Goal: Register for event/course

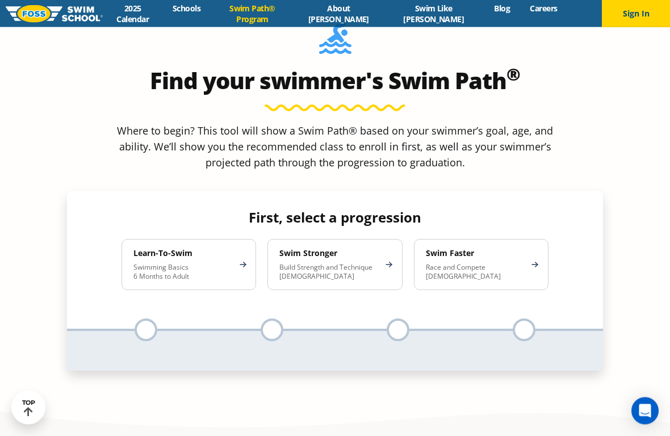
scroll to position [1050, 0]
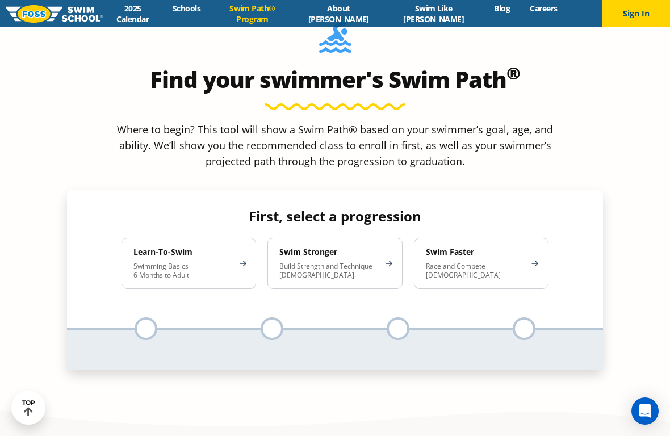
click at [245, 238] on div "Learn-To-Swim Swimming Basics 6 Months to Adult" at bounding box center [189, 263] width 135 height 51
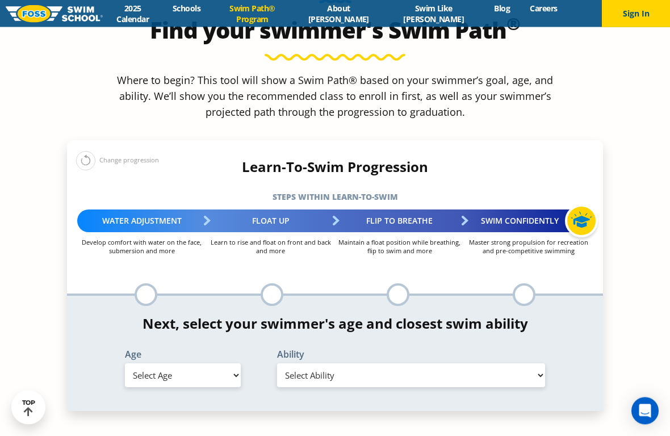
scroll to position [1103, 0]
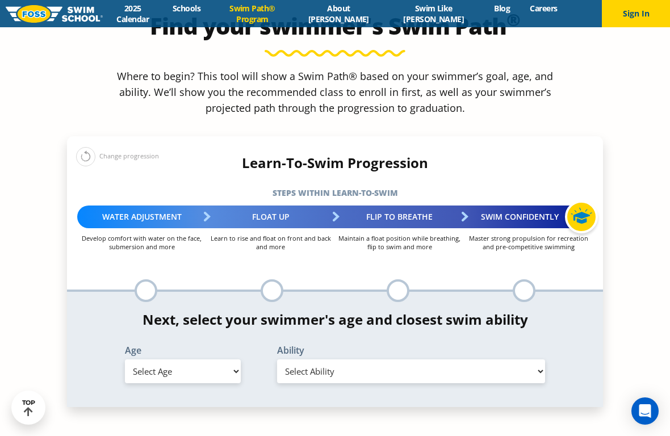
click at [239, 359] on select "Select Age [DEMOGRAPHIC_DATA] months - 1 year 1 year 2 years 3 years 4 years 5 …" at bounding box center [183, 371] width 116 height 24
select select "5-years"
click at [548, 346] on div "Ability Select Ability First in-water experience When in the water, reliant on …" at bounding box center [411, 364] width 293 height 37
click at [538, 359] on select "Select Ability First in-water experience When in the water, reliant on a life j…" at bounding box center [411, 371] width 268 height 24
select select "5-years-when-in-the-water-reliant-on-a-life-jacket-or-floatation-device"
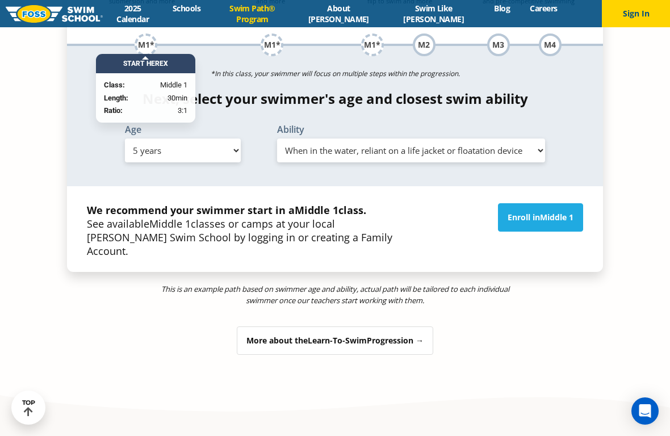
scroll to position [1355, 0]
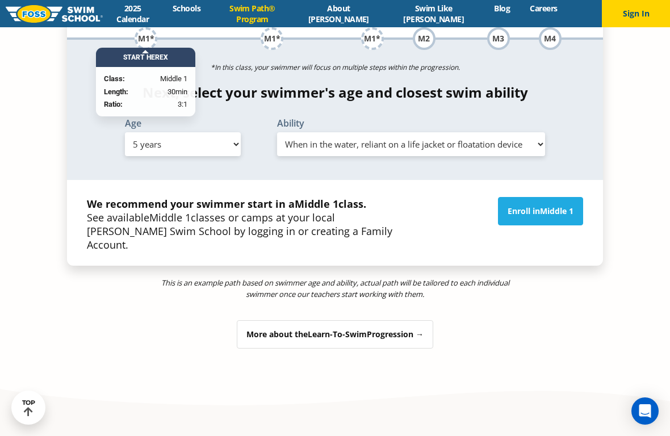
click at [422, 320] on div "More about the Learn-To-Swim Progression →" at bounding box center [335, 334] width 196 height 28
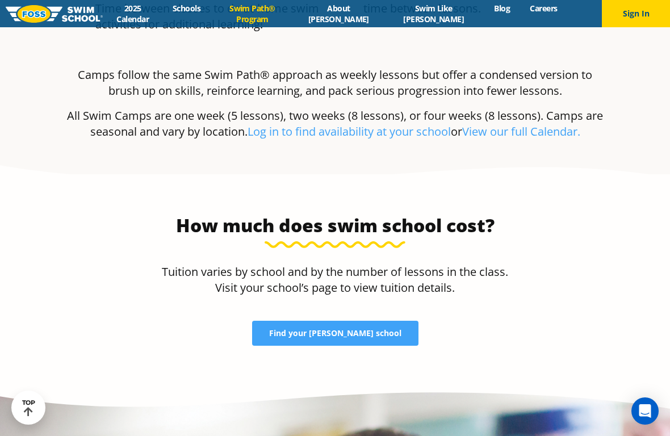
scroll to position [3524, 0]
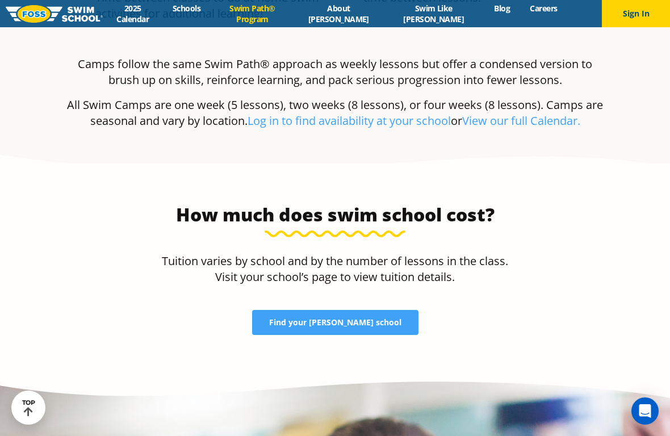
click at [359, 319] on span "Find your [PERSON_NAME] school" at bounding box center [335, 323] width 132 height 8
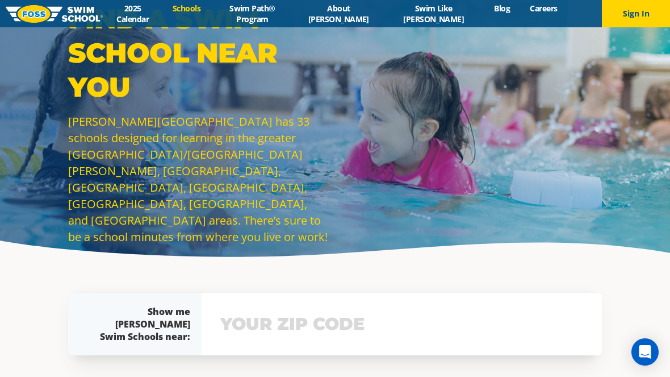
click at [387, 325] on input "text" at bounding box center [402, 323] width 369 height 33
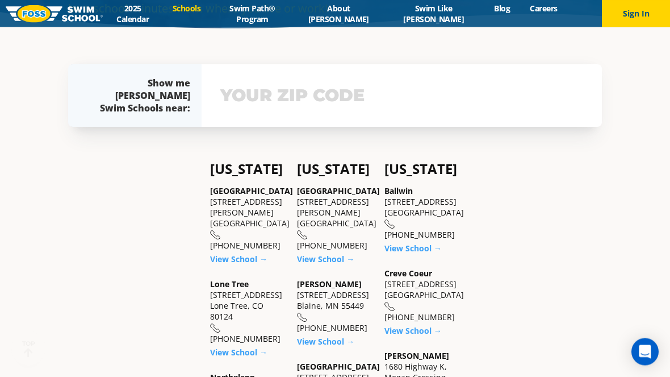
scroll to position [236, 0]
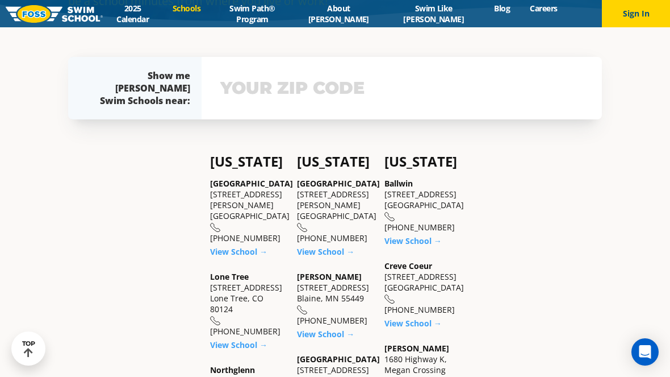
click at [250, 256] on link "View School →" at bounding box center [238, 251] width 57 height 11
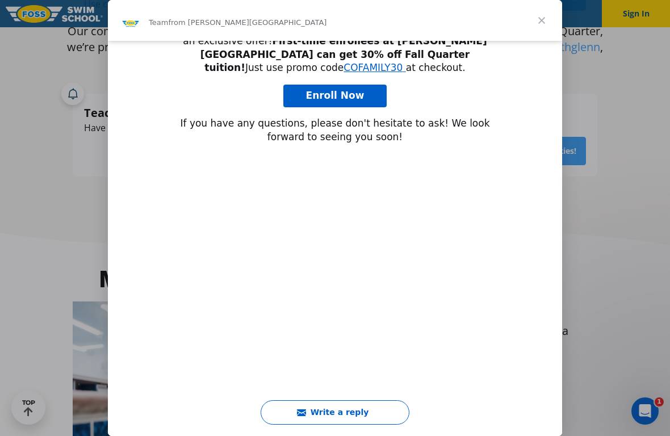
scroll to position [203, 0]
type input "27269"
click at [533, 24] on span "Close" at bounding box center [541, 20] width 41 height 41
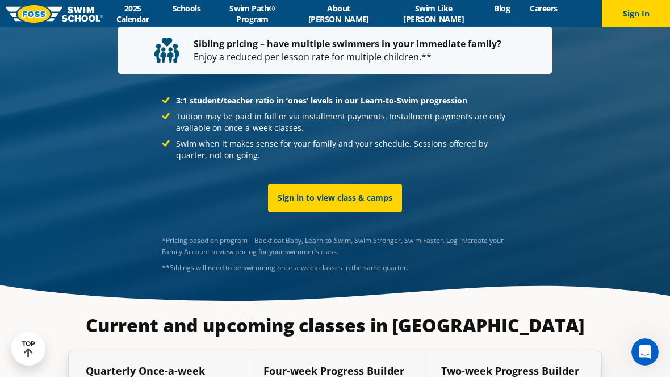
scroll to position [2104, 0]
